Goal: Information Seeking & Learning: Learn about a topic

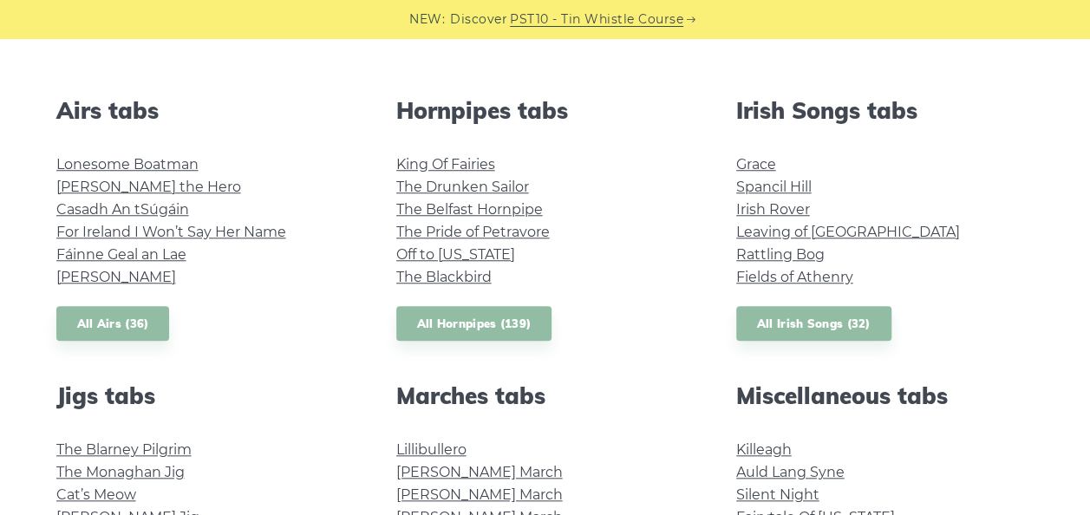
scroll to position [660, 0]
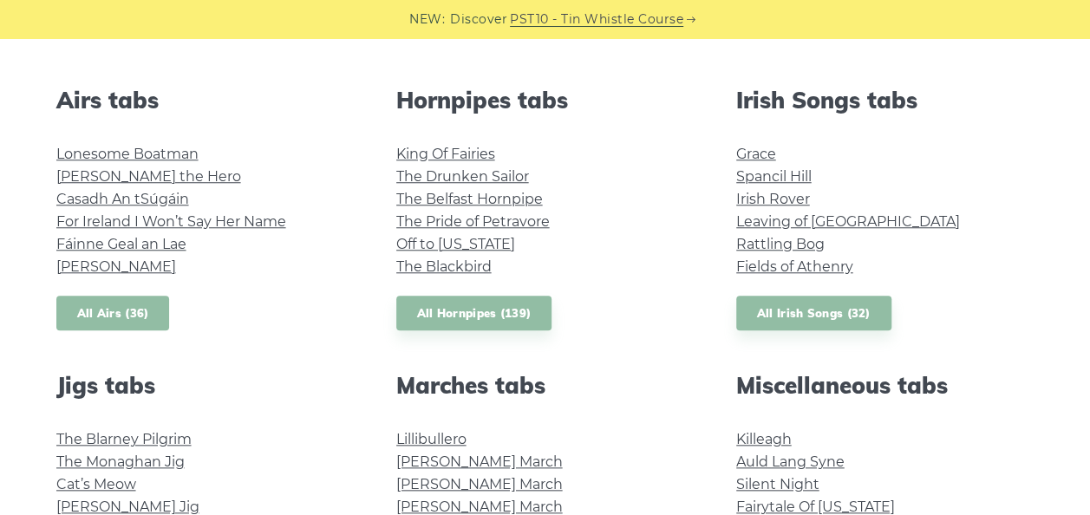
click at [110, 317] on link "All Airs (36)" at bounding box center [113, 314] width 114 height 36
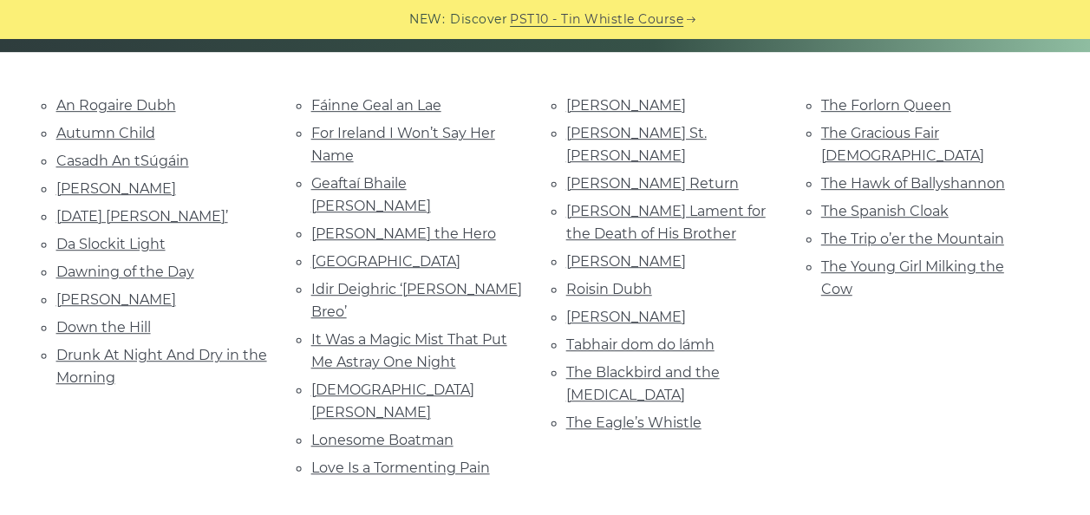
scroll to position [406, 0]
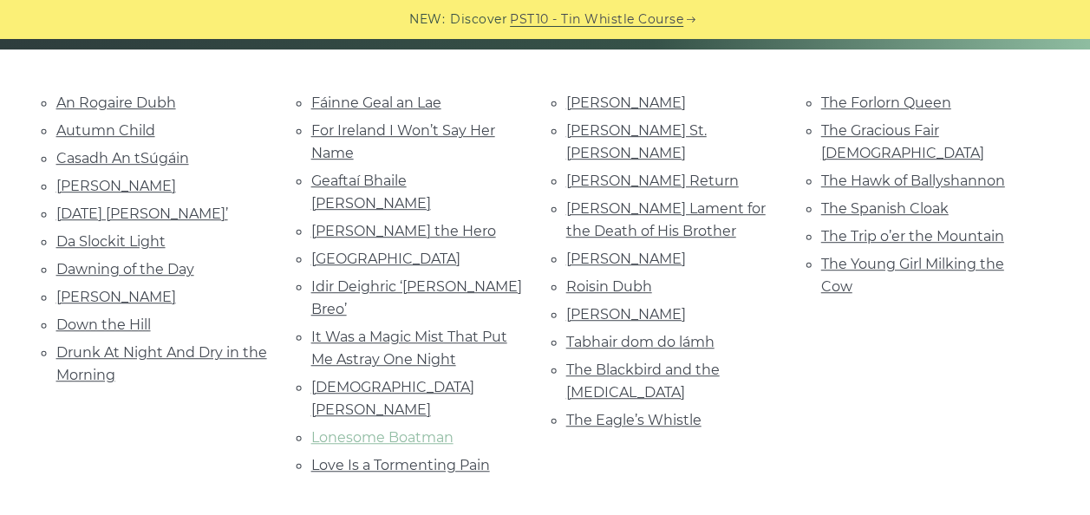
click at [353, 429] on link "Lonesome Boatman" at bounding box center [382, 437] width 142 height 16
click at [97, 266] on link "Dawning of the Day" at bounding box center [125, 269] width 138 height 16
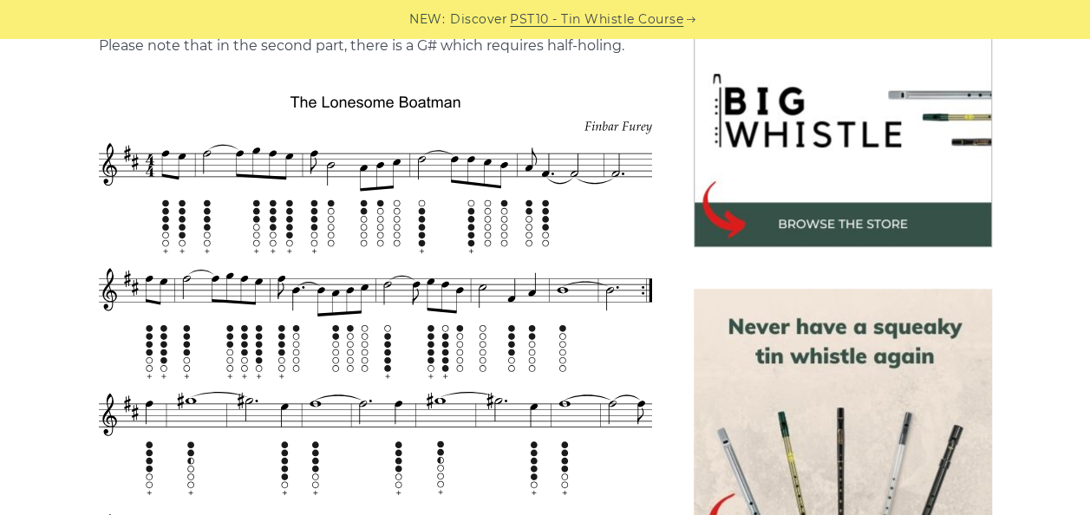
scroll to position [573, 0]
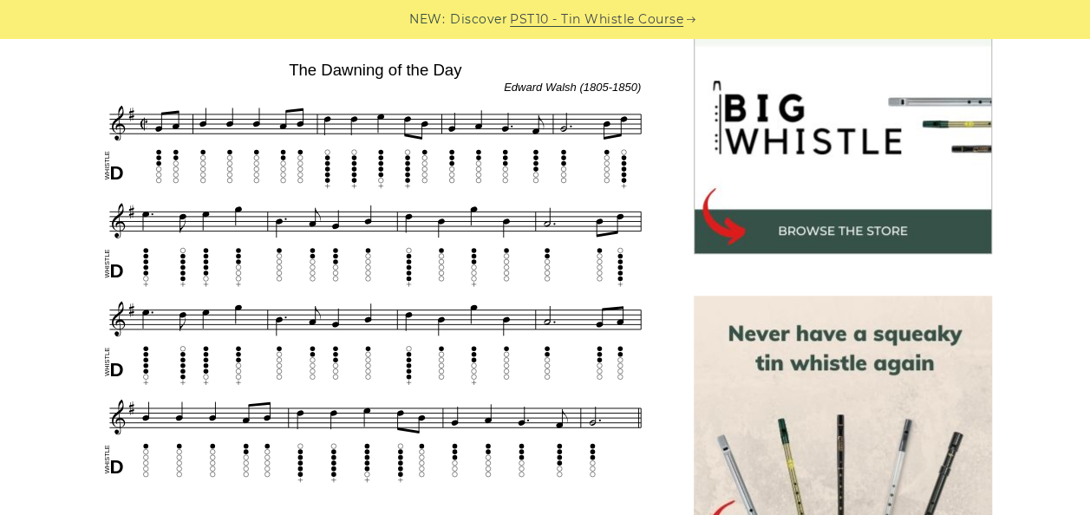
scroll to position [553, 0]
